Goal: Information Seeking & Learning: Find specific page/section

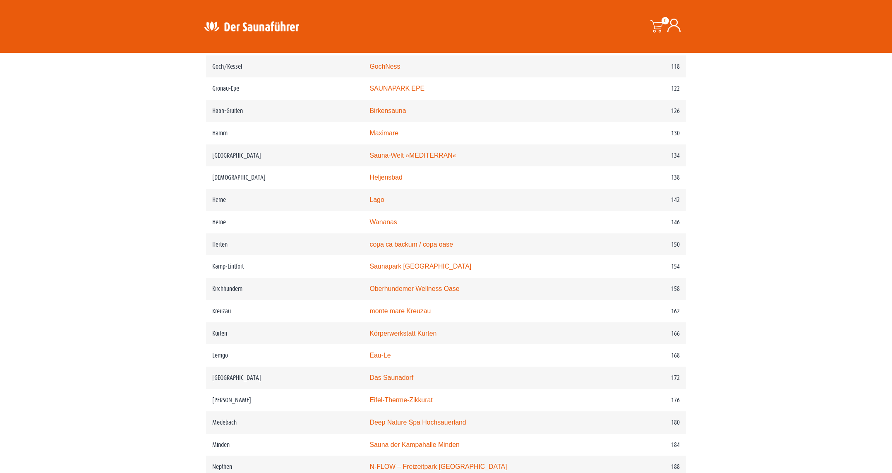
scroll to position [962, 0]
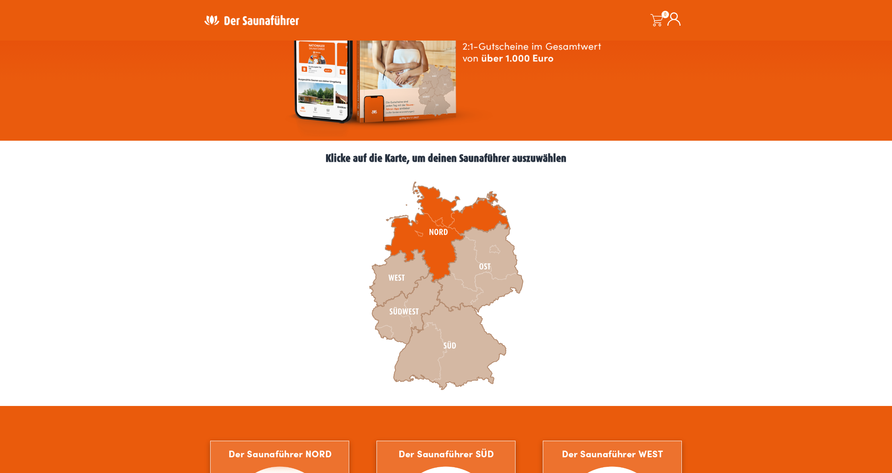
click at [428, 235] on icon at bounding box center [447, 232] width 124 height 100
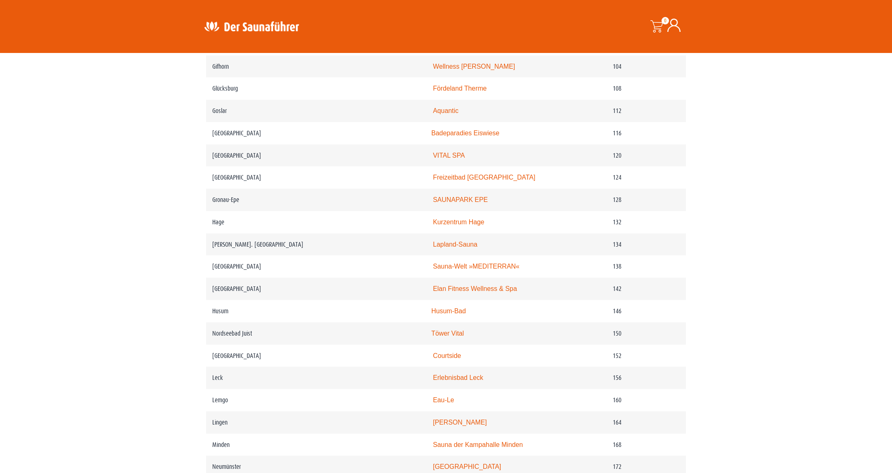
scroll to position [941, 0]
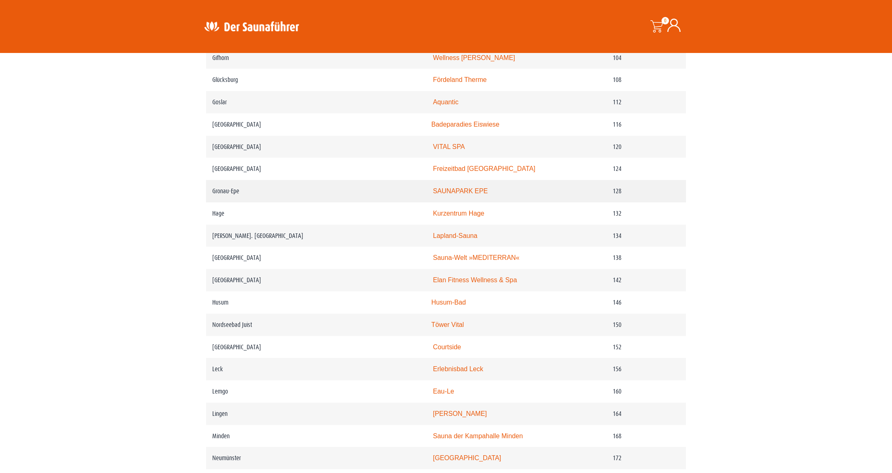
click at [438, 194] on link "SAUNAPARK EPE" at bounding box center [460, 190] width 55 height 7
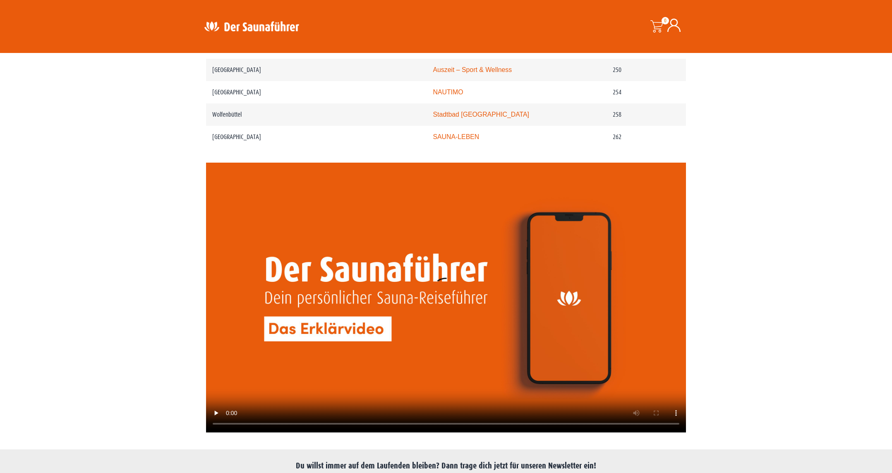
scroll to position [1799, 0]
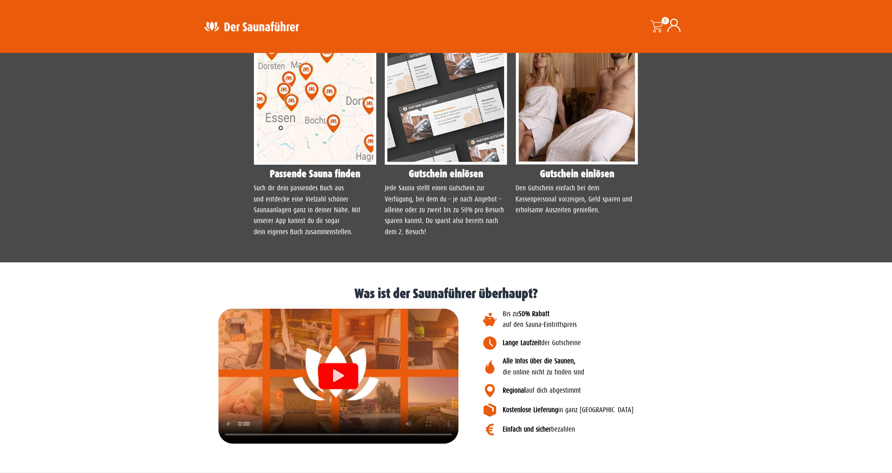
scroll to position [744, 0]
